Goal: Task Accomplishment & Management: Manage account settings

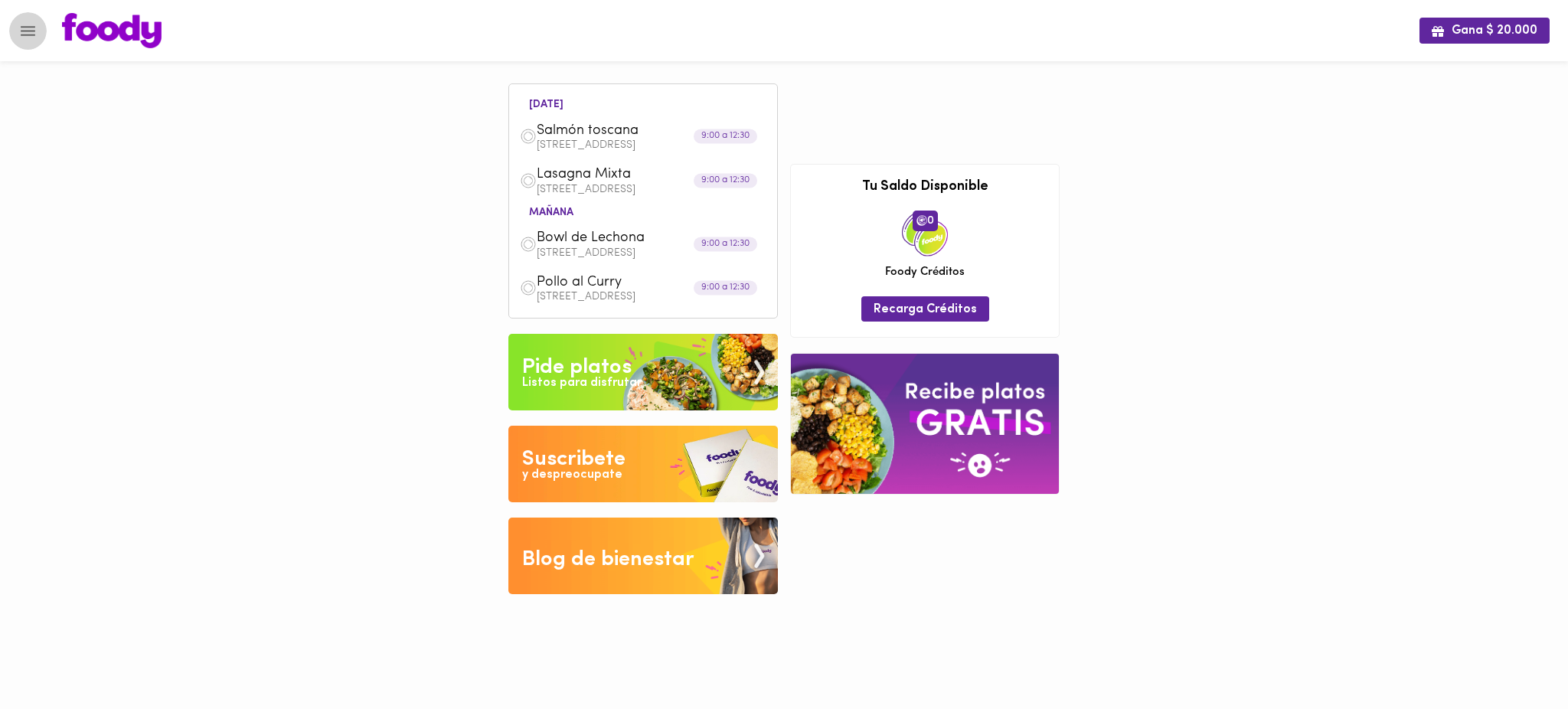
click at [24, 33] on icon "Menu" at bounding box center [27, 31] width 19 height 19
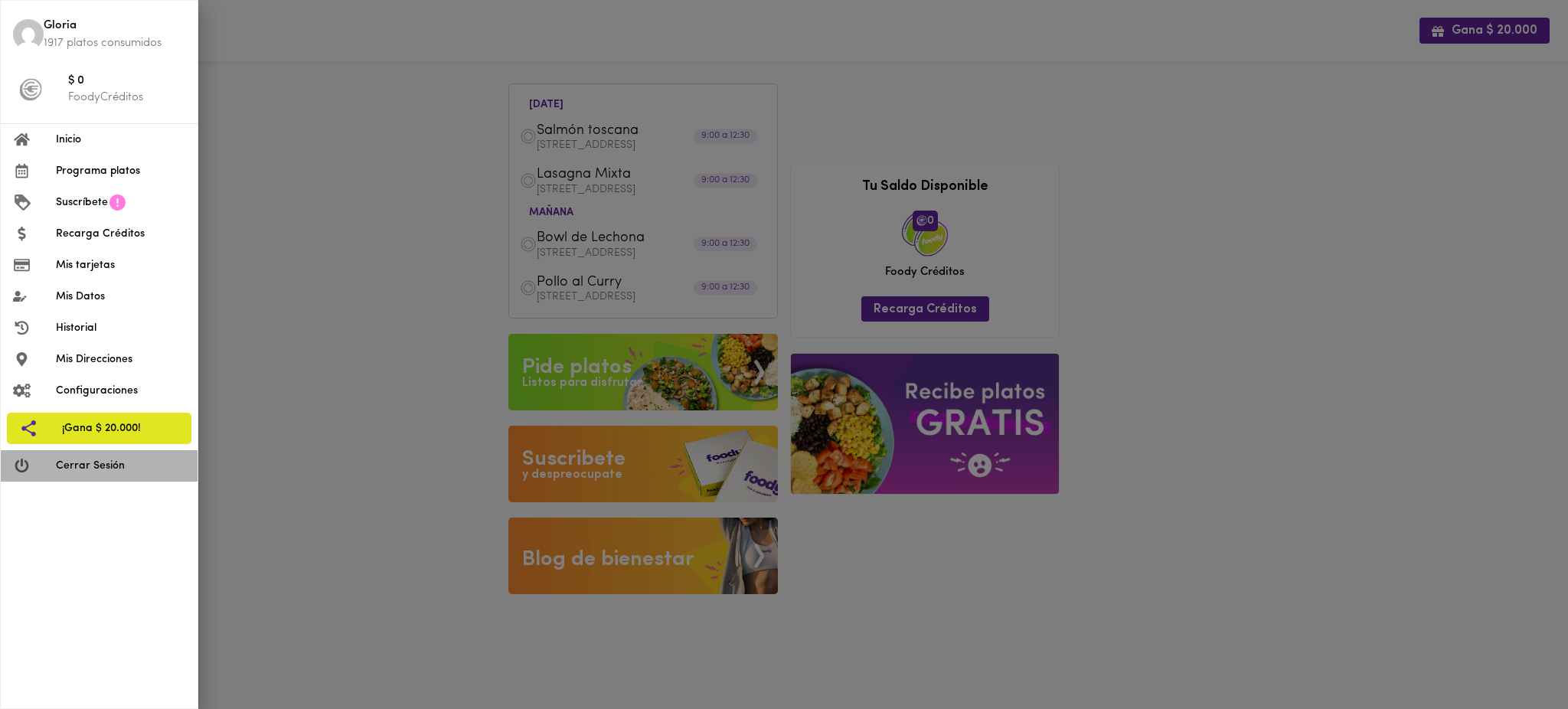
click at [103, 471] on span "Cerrar Sesión" at bounding box center [120, 466] width 129 height 16
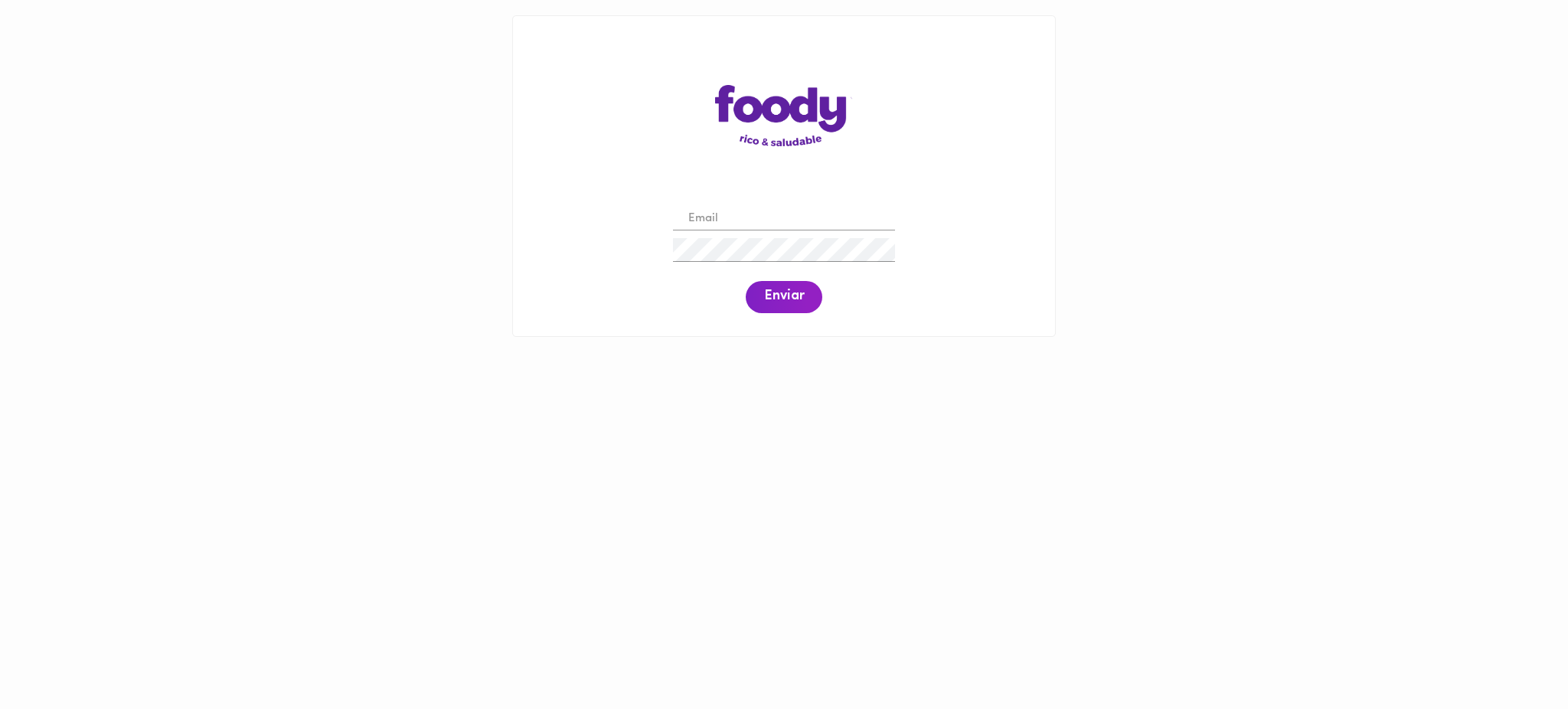
drag, startPoint x: 789, startPoint y: 206, endPoint x: 786, endPoint y: 215, distance: 9.5
click at [786, 215] on div at bounding box center [784, 219] width 230 height 31
click at [786, 215] on input "email" at bounding box center [784, 219] width 222 height 23
paste input "[EMAIL_ADDRESS][DOMAIN_NAME]"
type input "[EMAIL_ADDRESS][DOMAIN_NAME]"
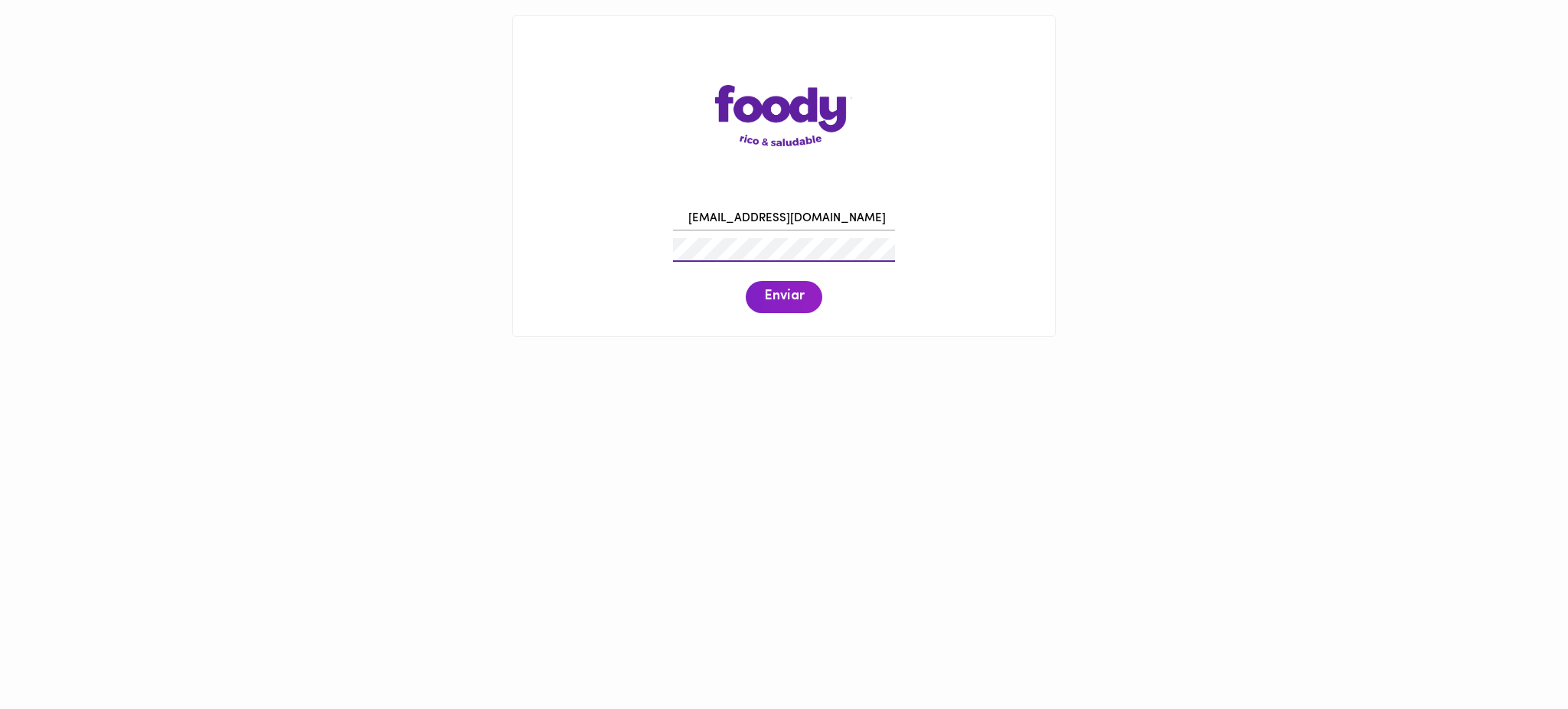
click at [784, 291] on span "Enviar" at bounding box center [784, 297] width 39 height 17
